Goal: Information Seeking & Learning: Learn about a topic

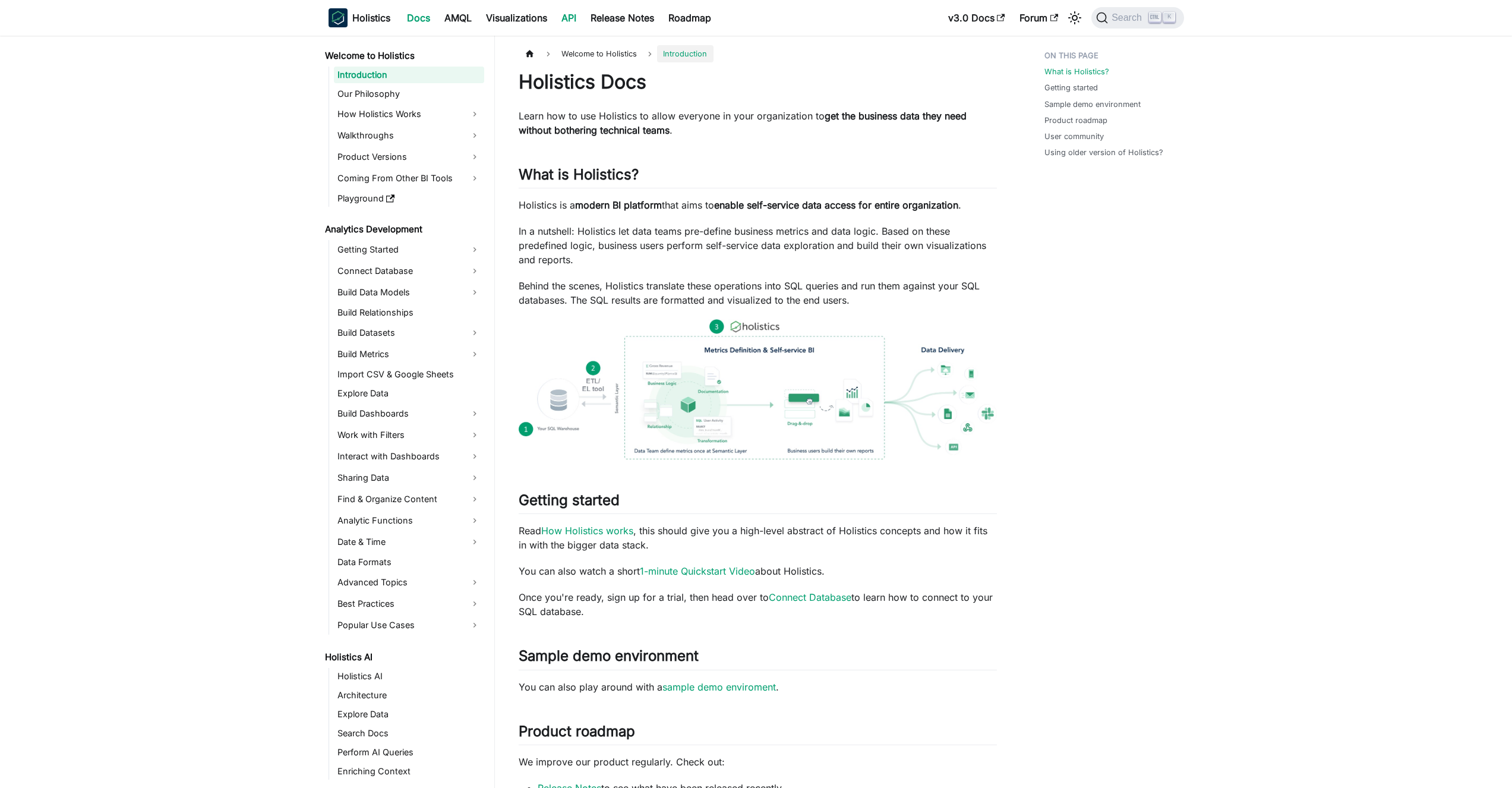
click at [568, 16] on link "API" at bounding box center [568, 18] width 29 height 19
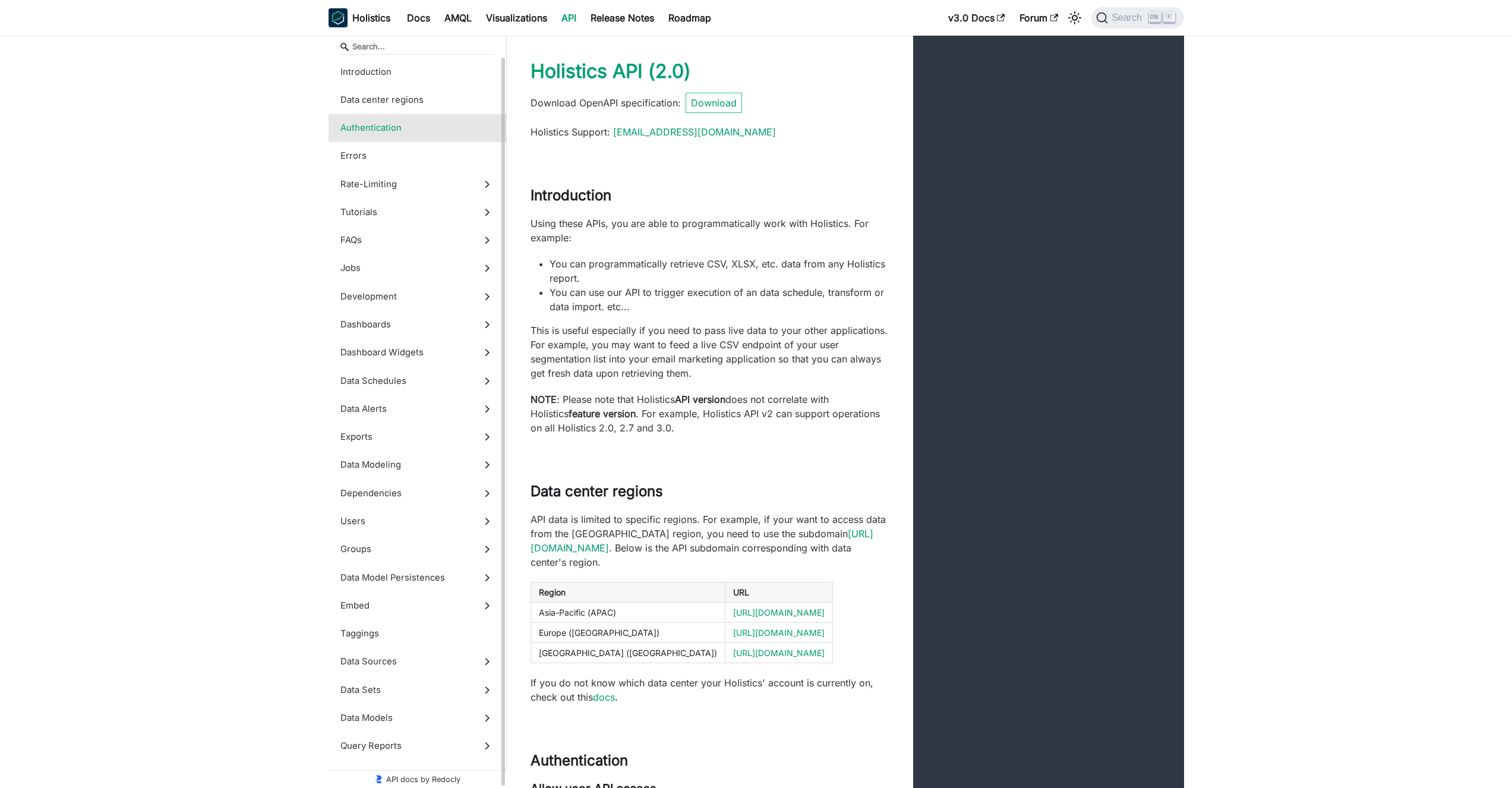
click at [413, 126] on span "Authentication" at bounding box center [405, 127] width 131 height 13
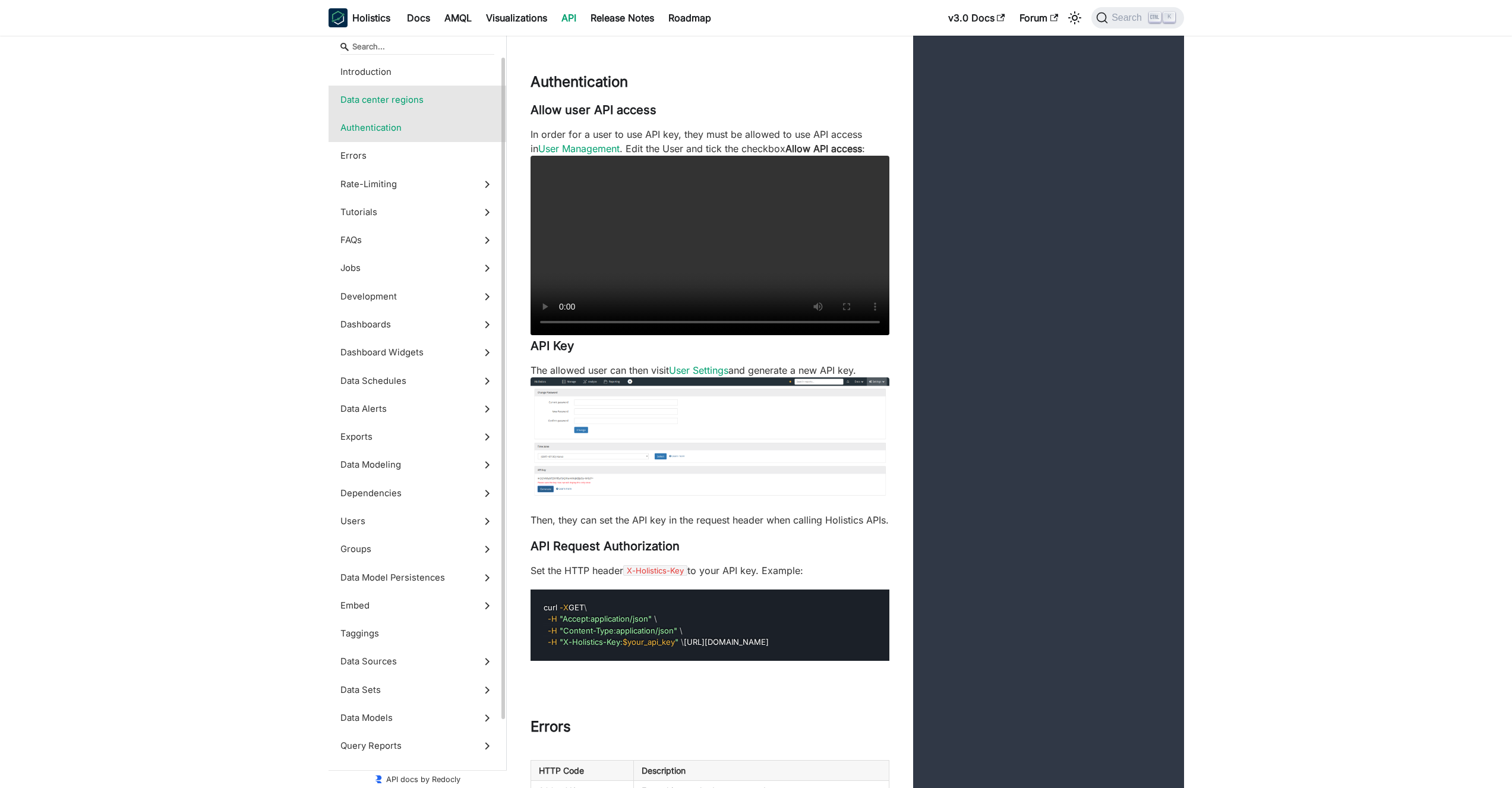
click at [413, 92] on label "Data center regions" at bounding box center [417, 99] width 178 height 28
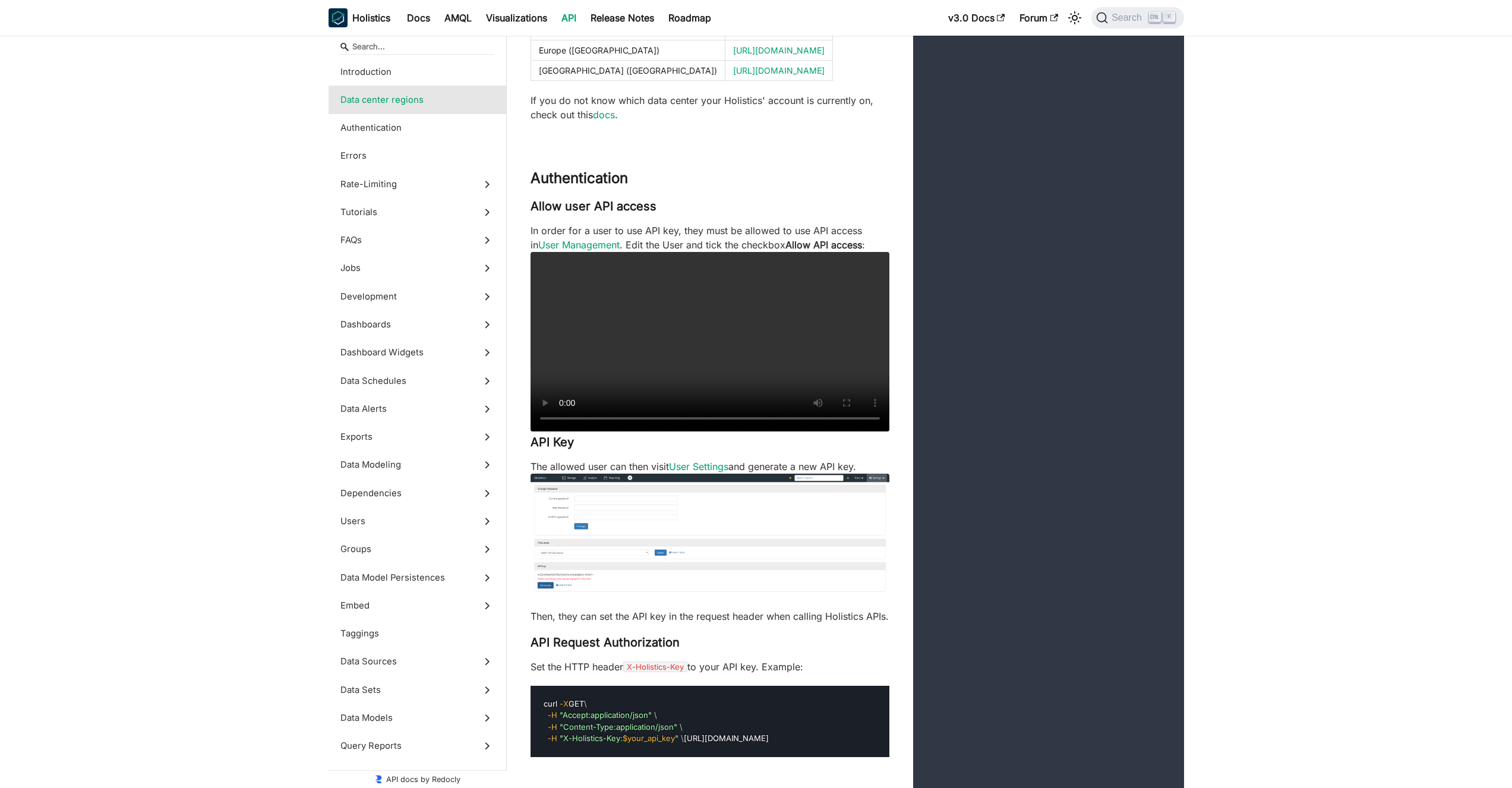
scroll to position [780, 0]
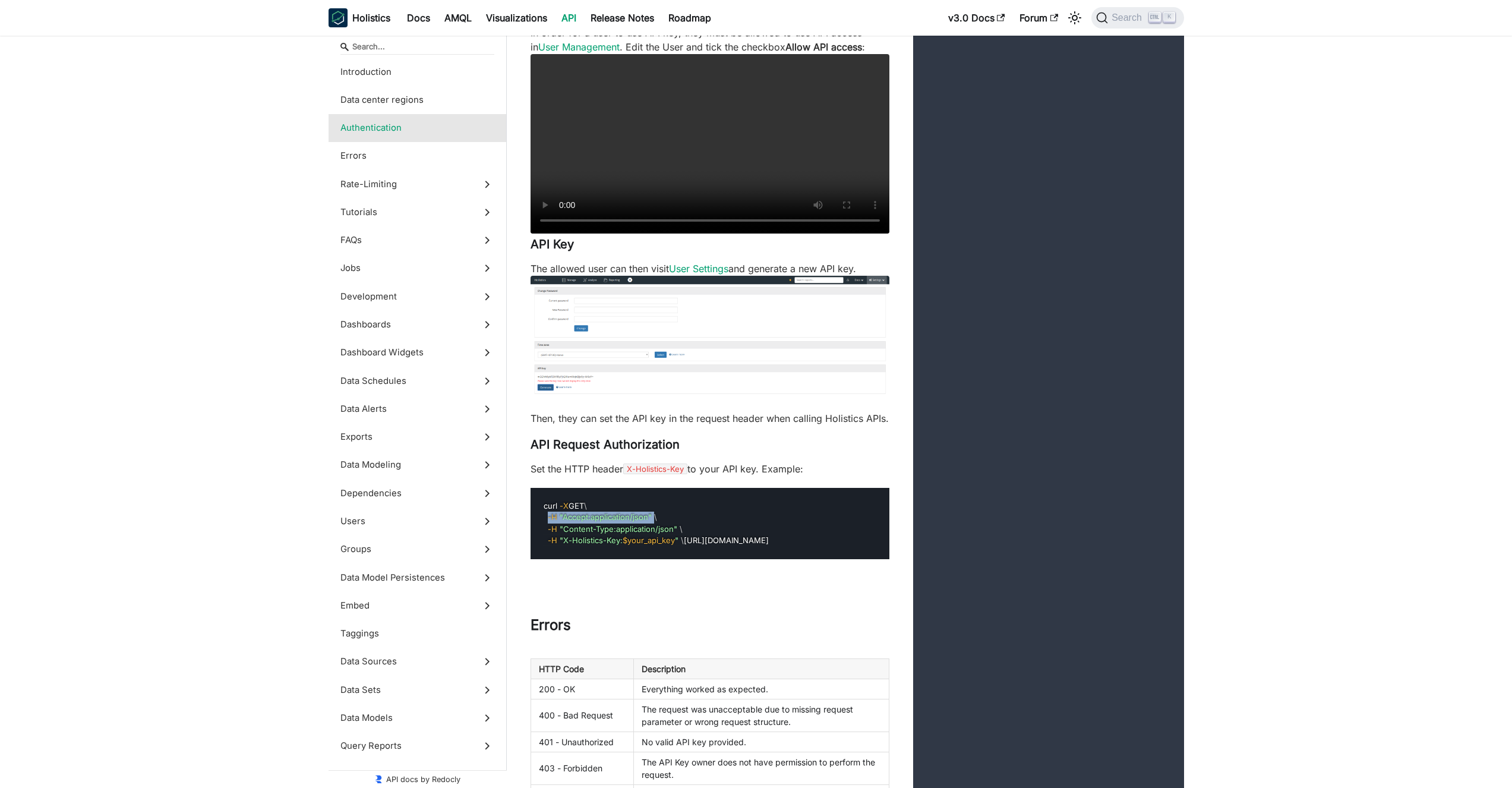
drag, startPoint x: 548, startPoint y: 539, endPoint x: 653, endPoint y: 539, distance: 105.0
click at [653, 539] on code "curl -X GET \ -H "Accept:application/json" \ -H "Content-Type:application/json"…" at bounding box center [656, 523] width 226 height 46
copy code "-H "Accept:application/json""
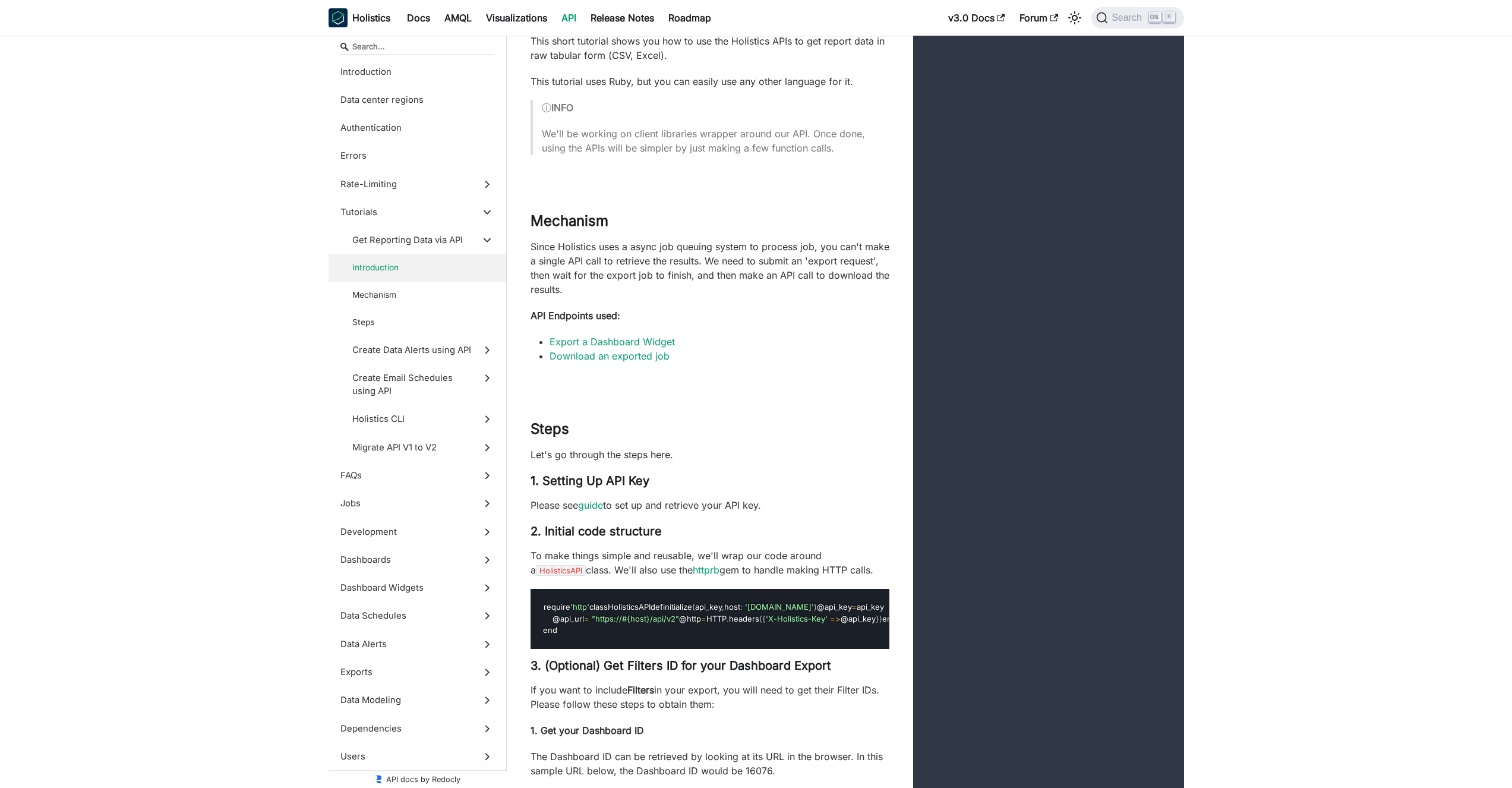
scroll to position [3489, 0]
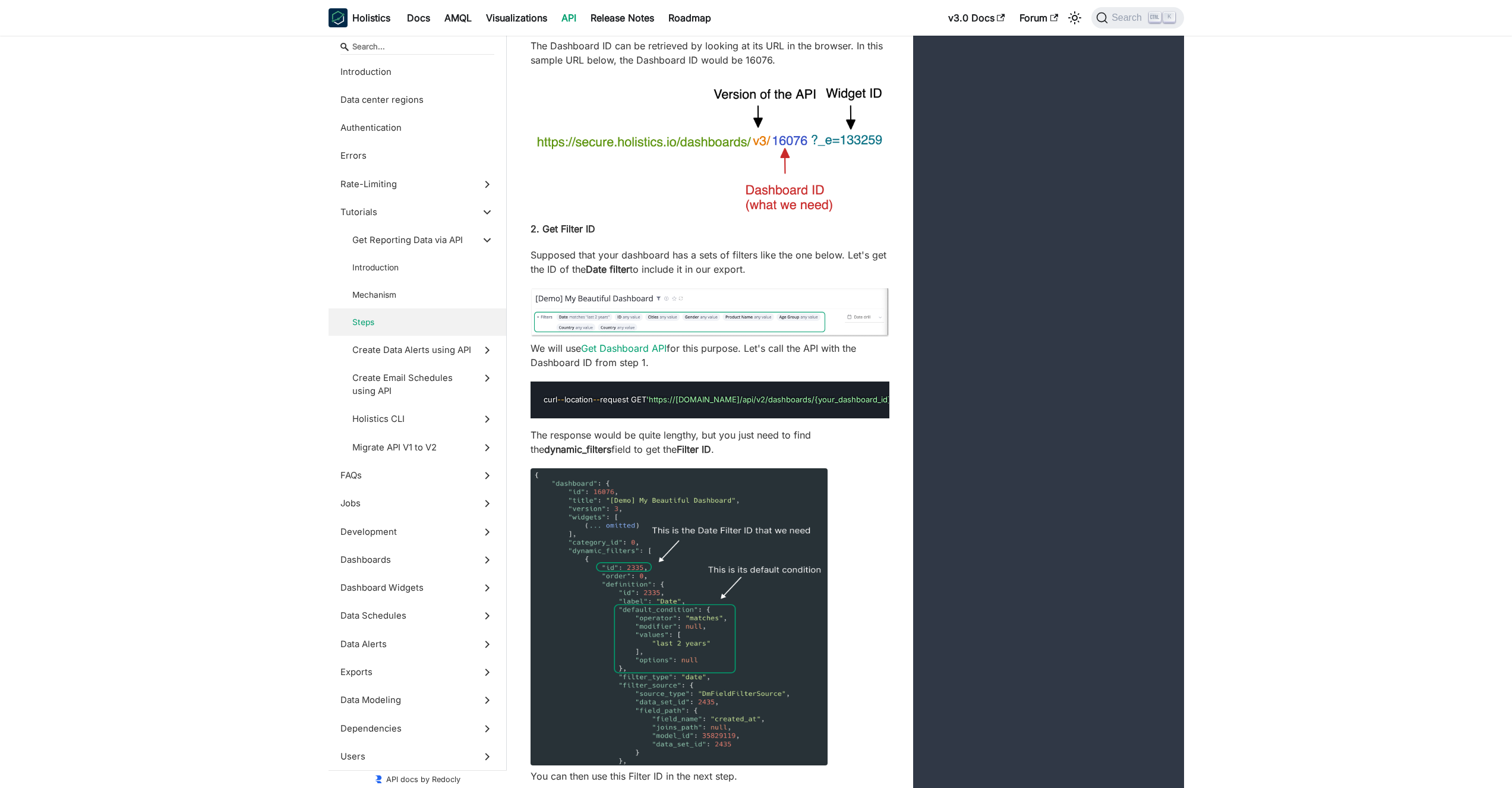
scroll to position [3917, 0]
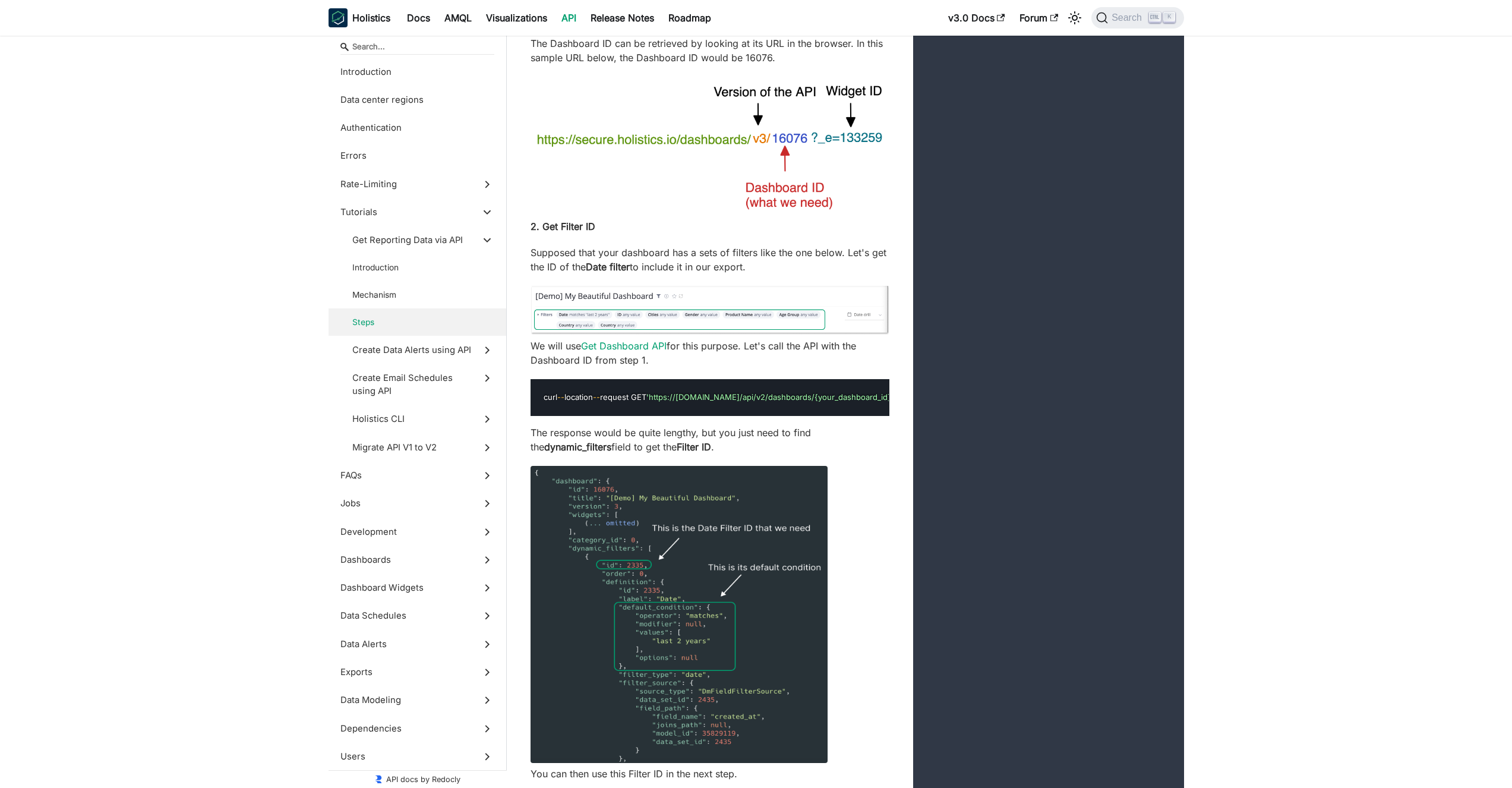
drag, startPoint x: 693, startPoint y: 529, endPoint x: 796, endPoint y: 538, distance: 103.4
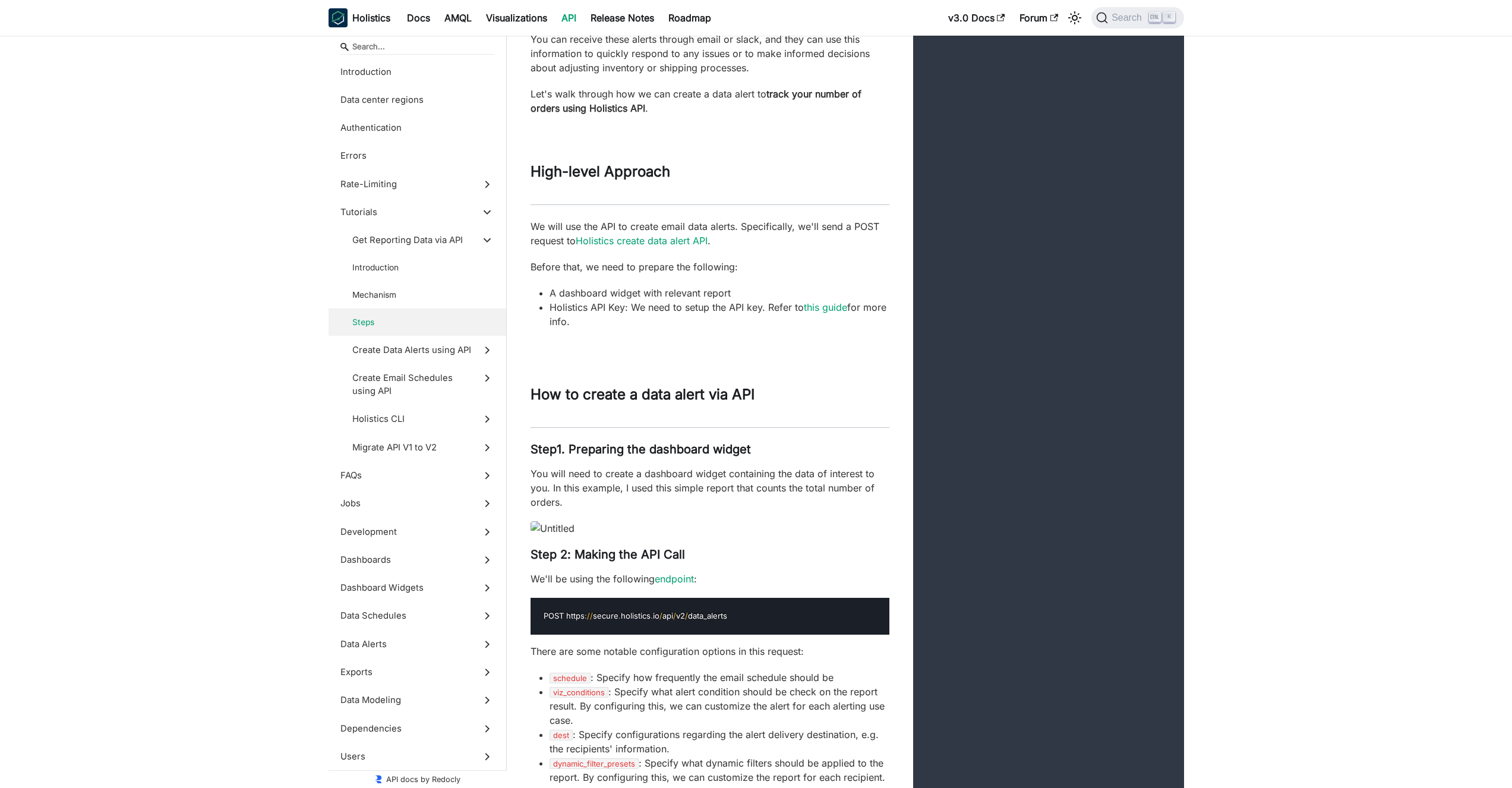
scroll to position [6412, 0]
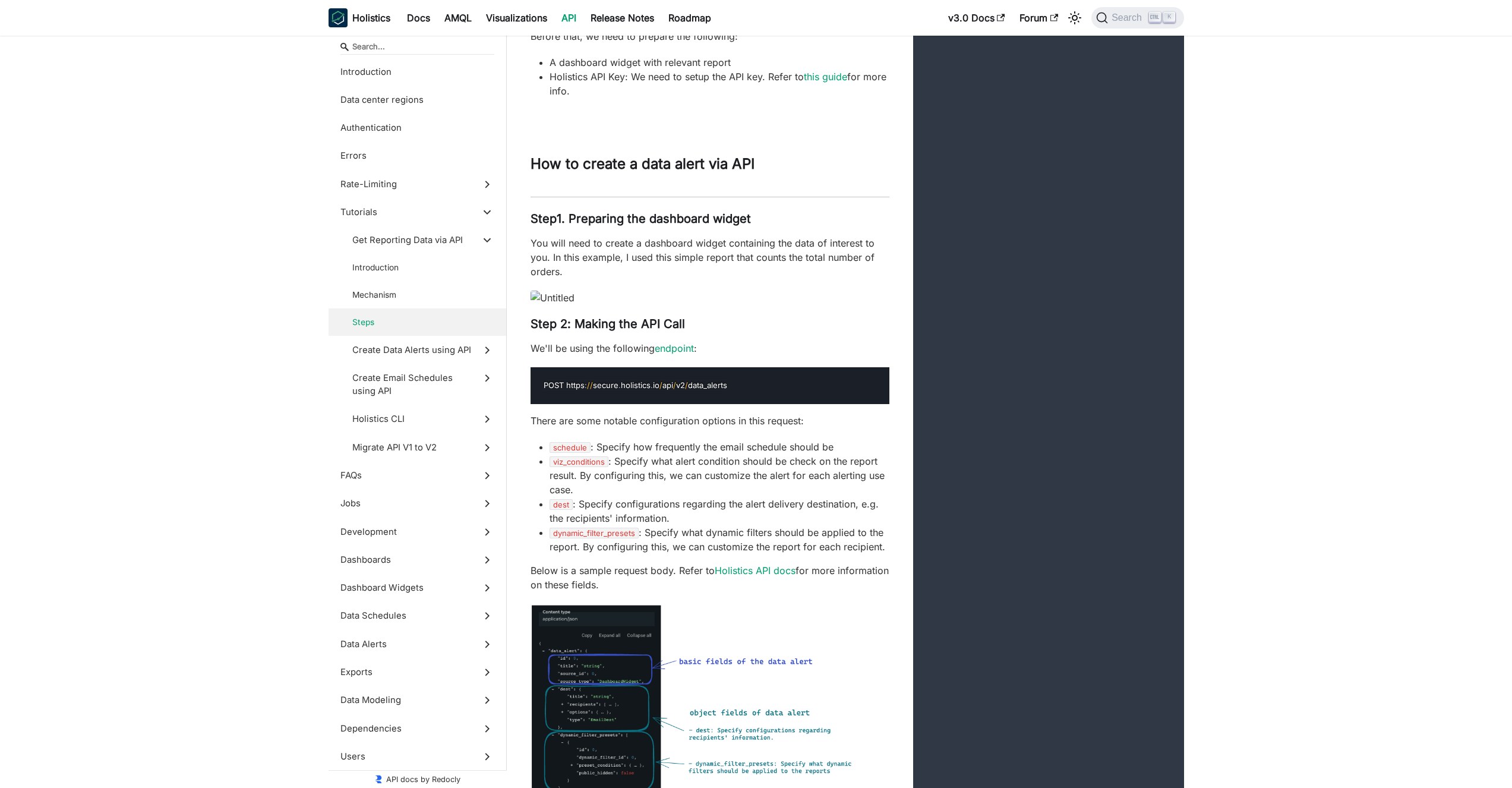
scroll to position [6698, 0]
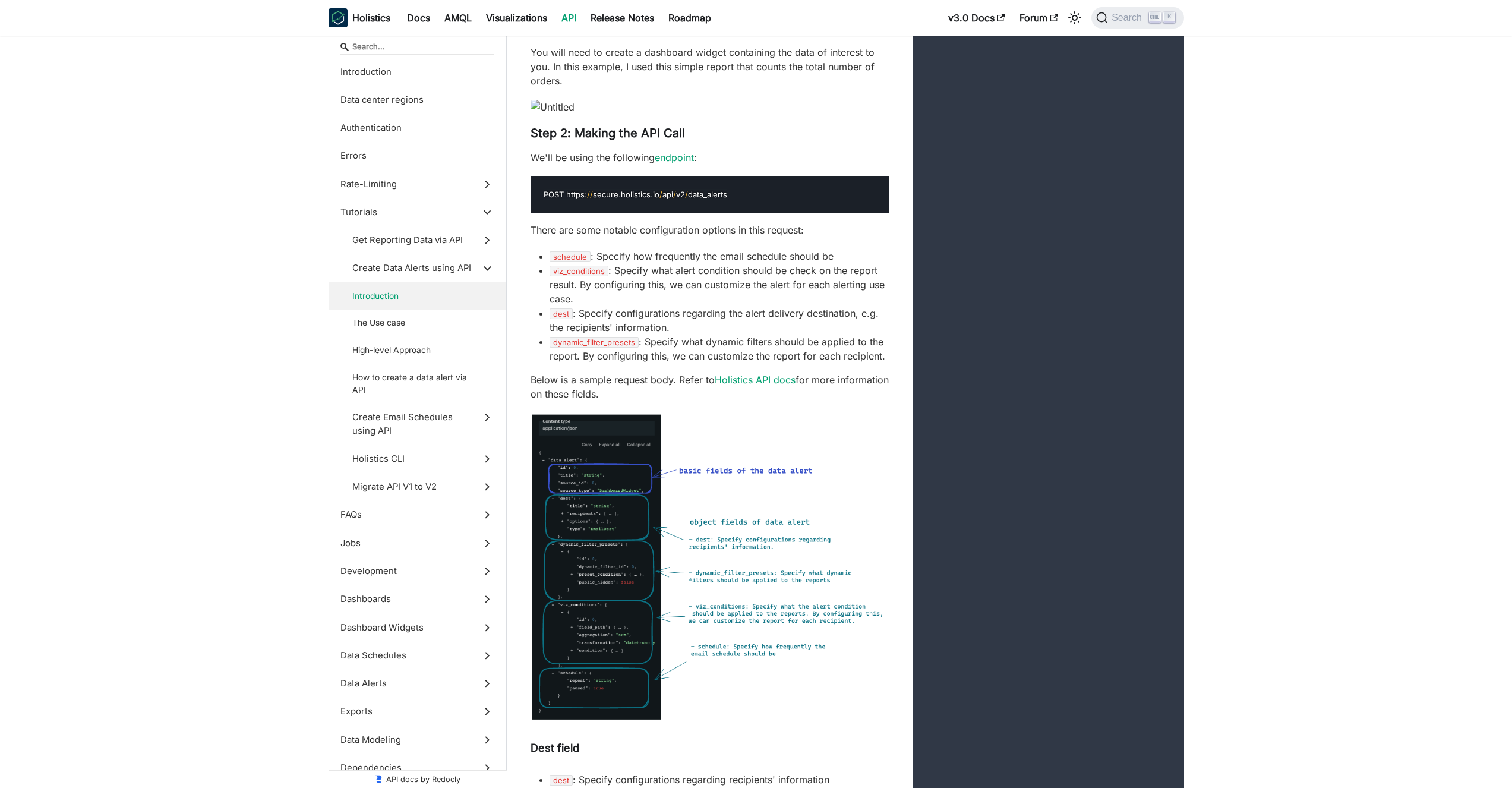
scroll to position [6912, 0]
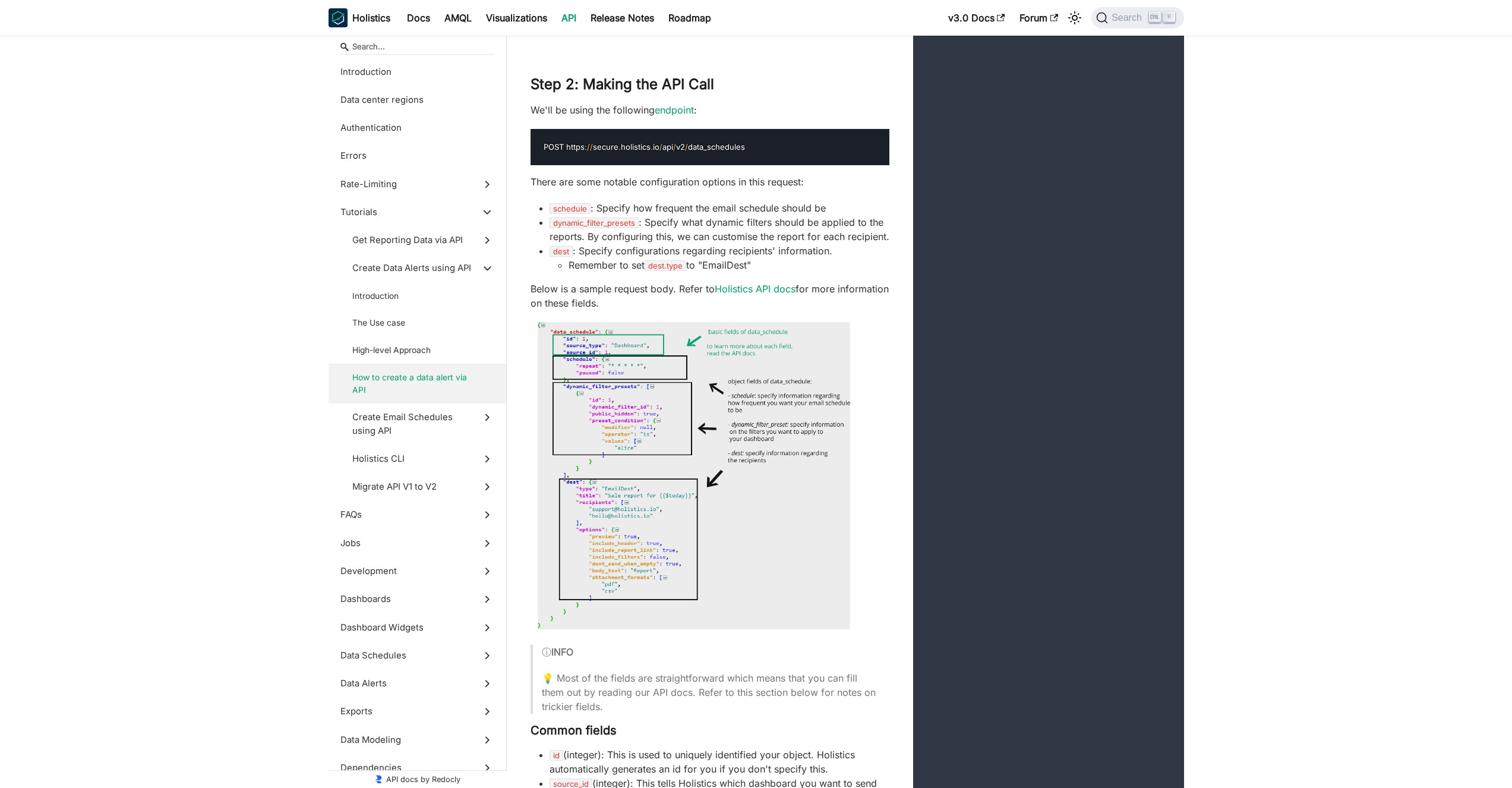
scroll to position [11332, 0]
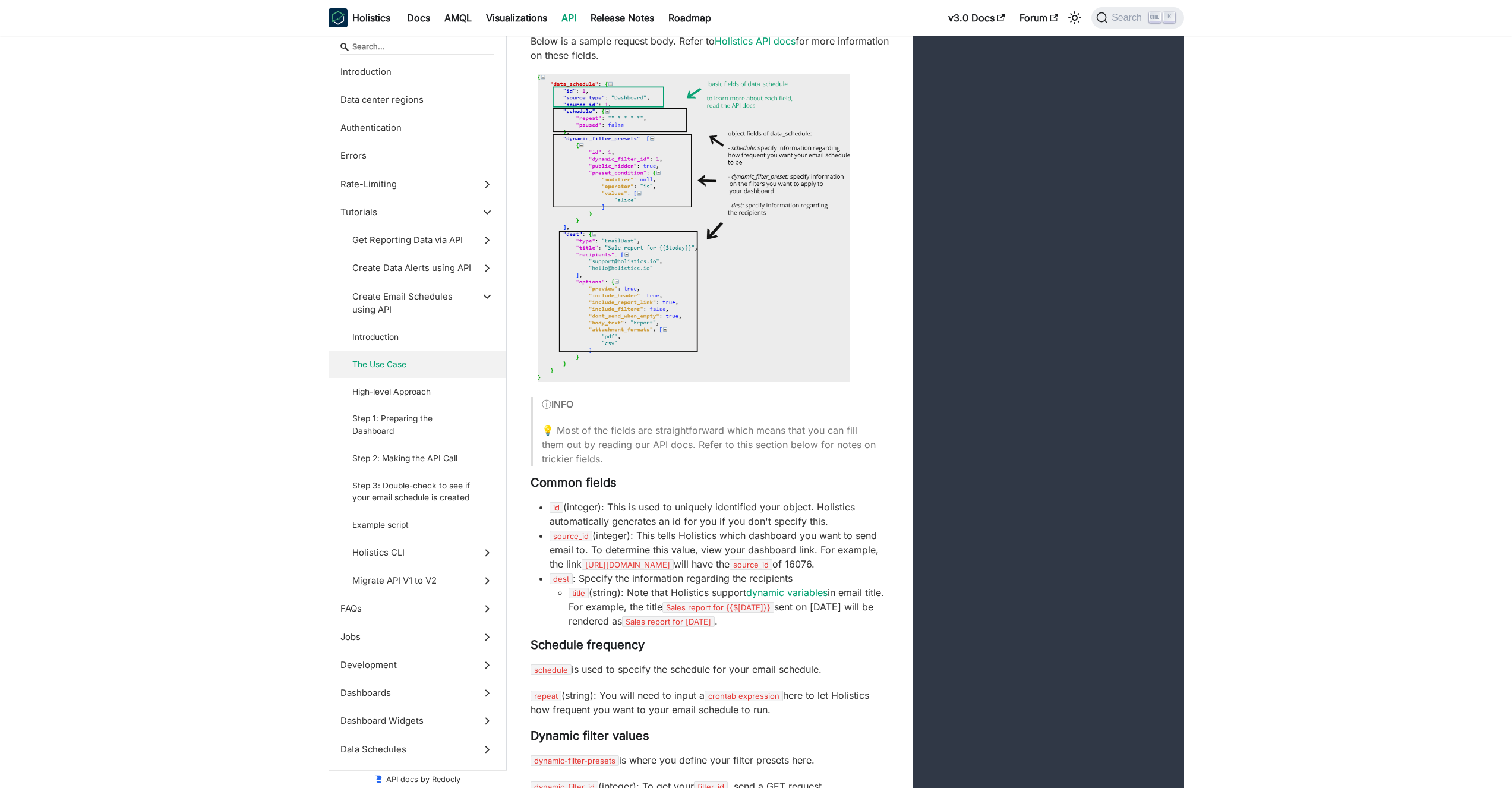
scroll to position [11974, 0]
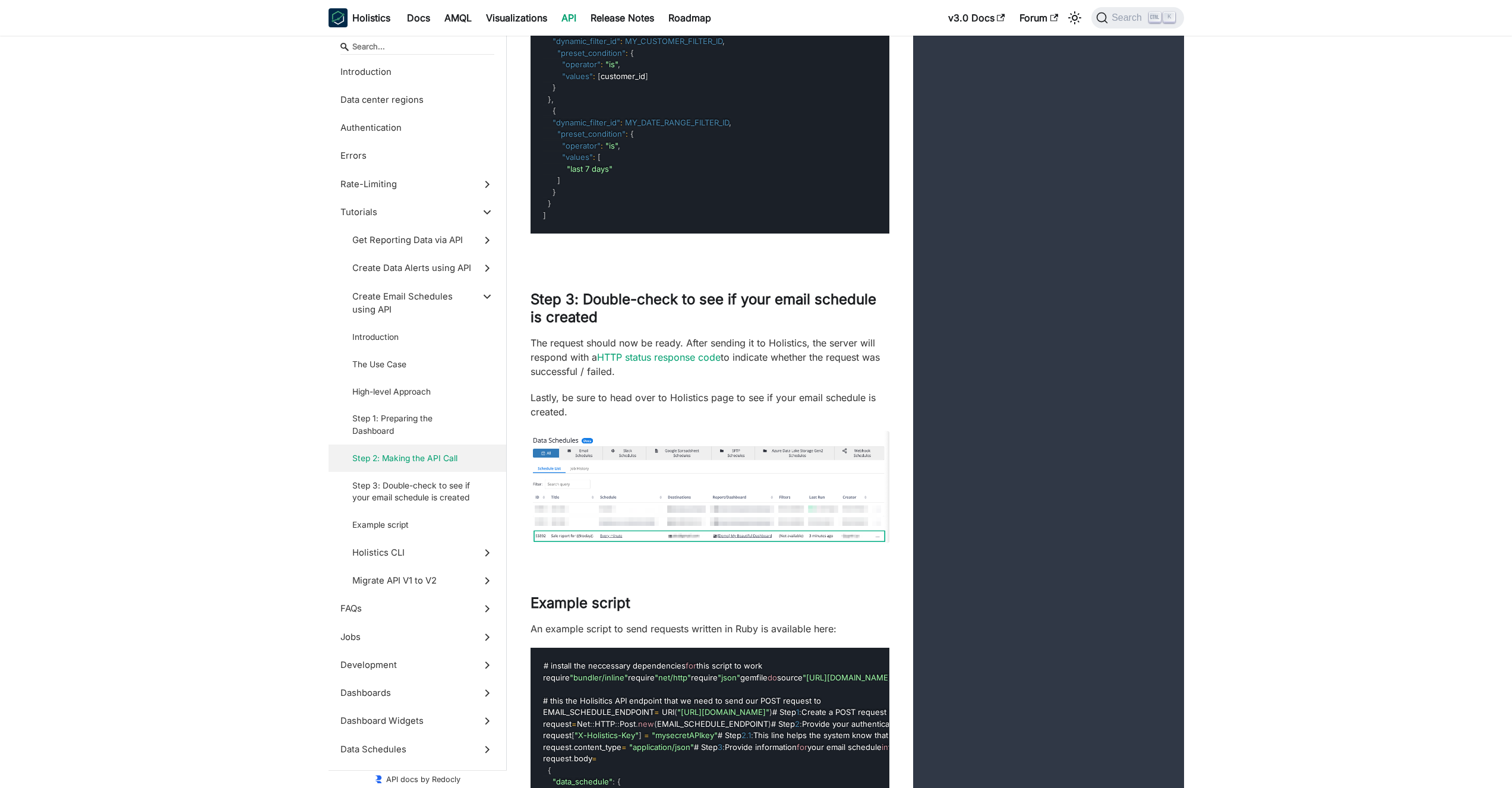
scroll to position [13114, 0]
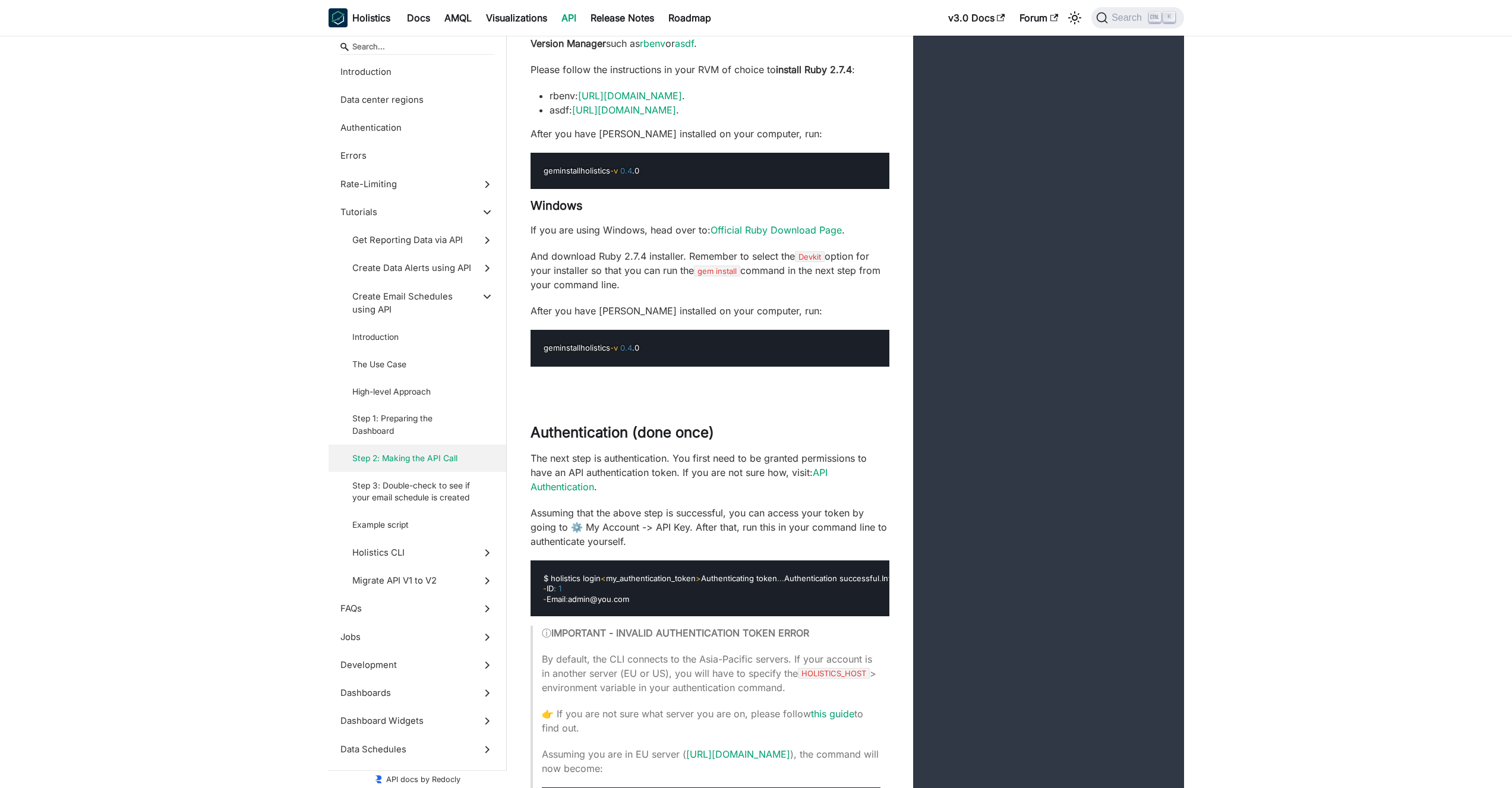
scroll to position [14469, 0]
